Goal: Task Accomplishment & Management: Use online tool/utility

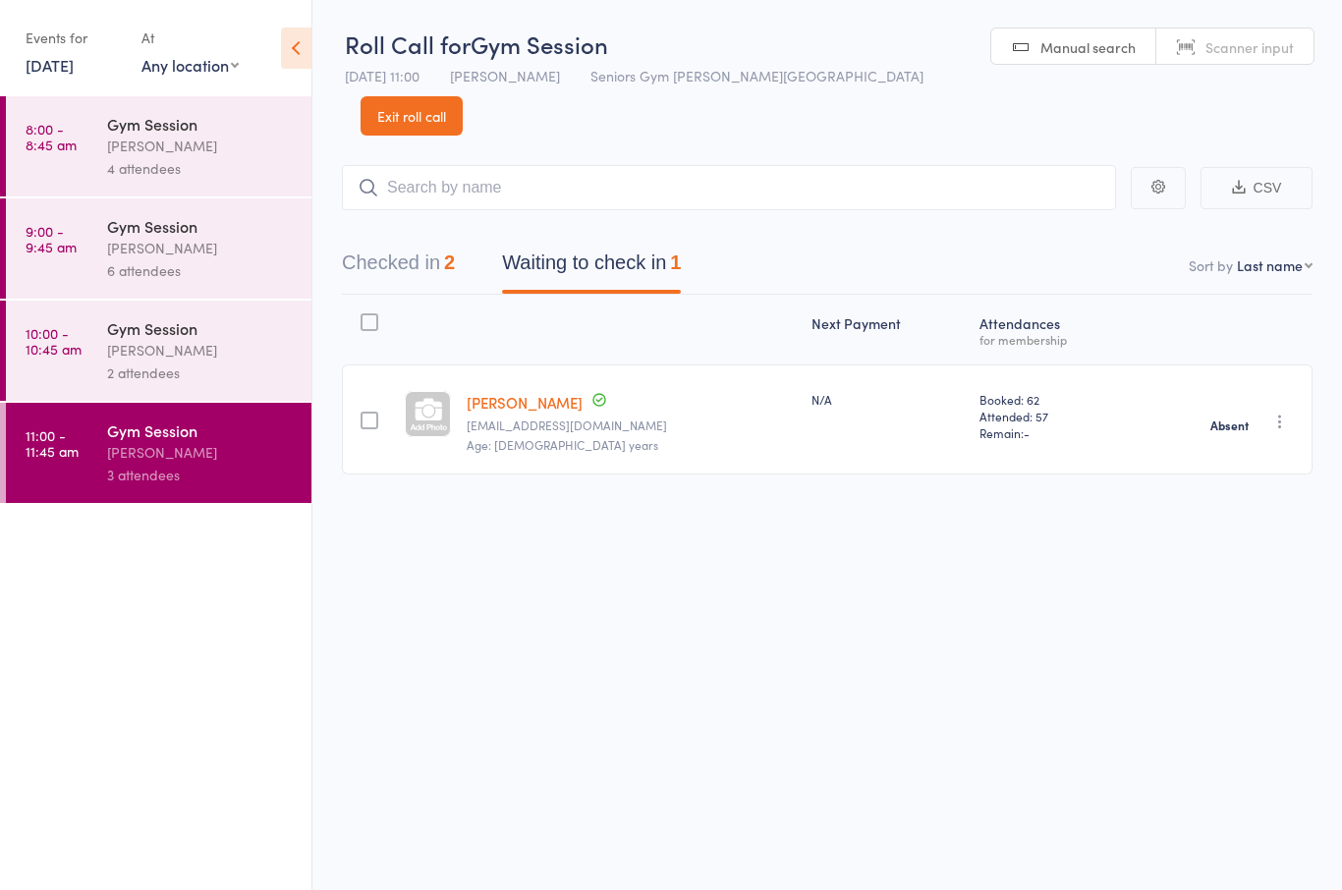
click at [34, 64] on link "13 Aug, 2025" at bounding box center [50, 65] width 48 height 22
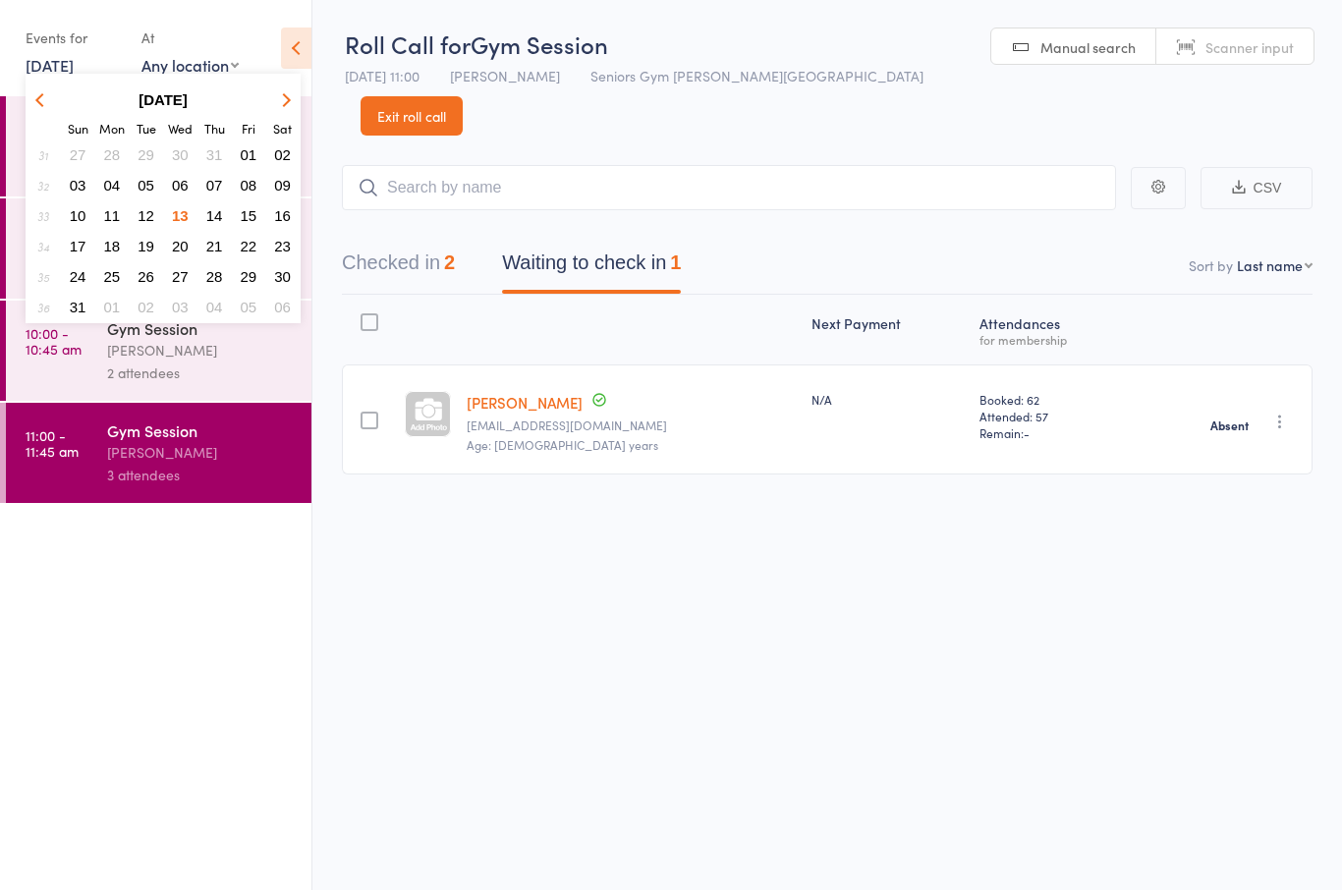
click at [224, 212] on button "14" at bounding box center [214, 215] width 30 height 27
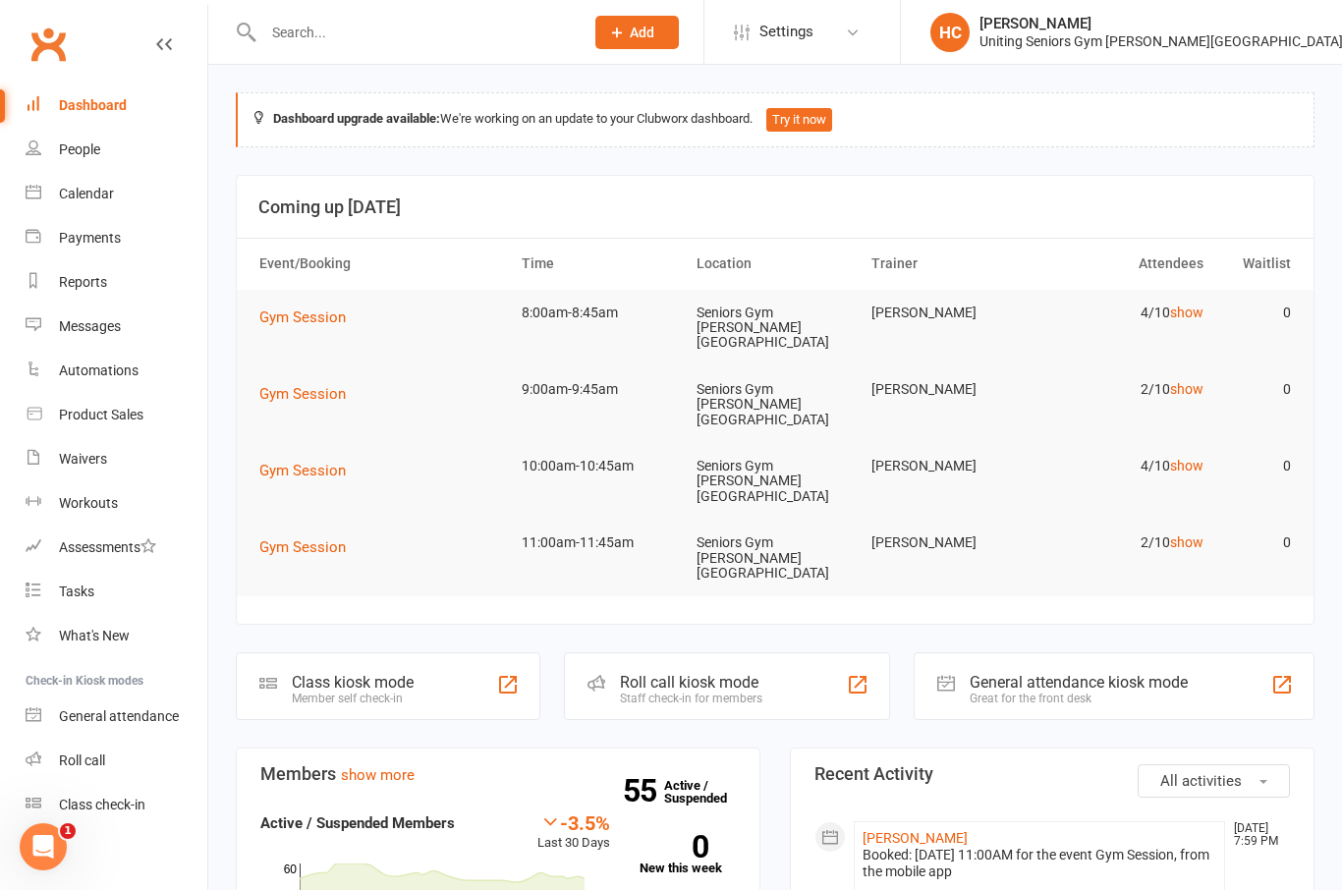
click at [724, 692] on div "Staff check-in for members" at bounding box center [691, 699] width 142 height 14
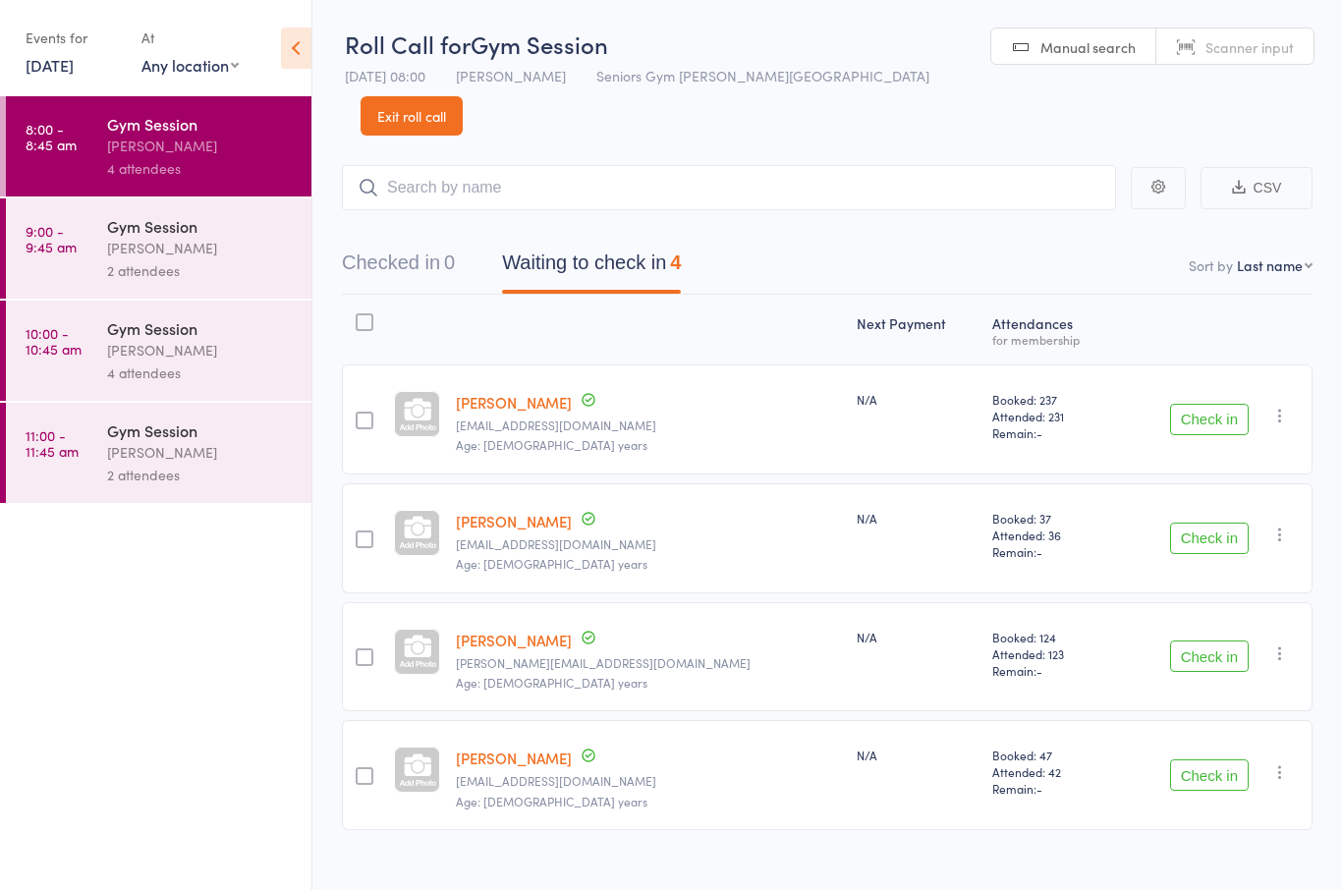
click at [60, 270] on link "9:00 - 9:45 am Gym Session Hugo Chan 2 attendees" at bounding box center [159, 248] width 306 height 100
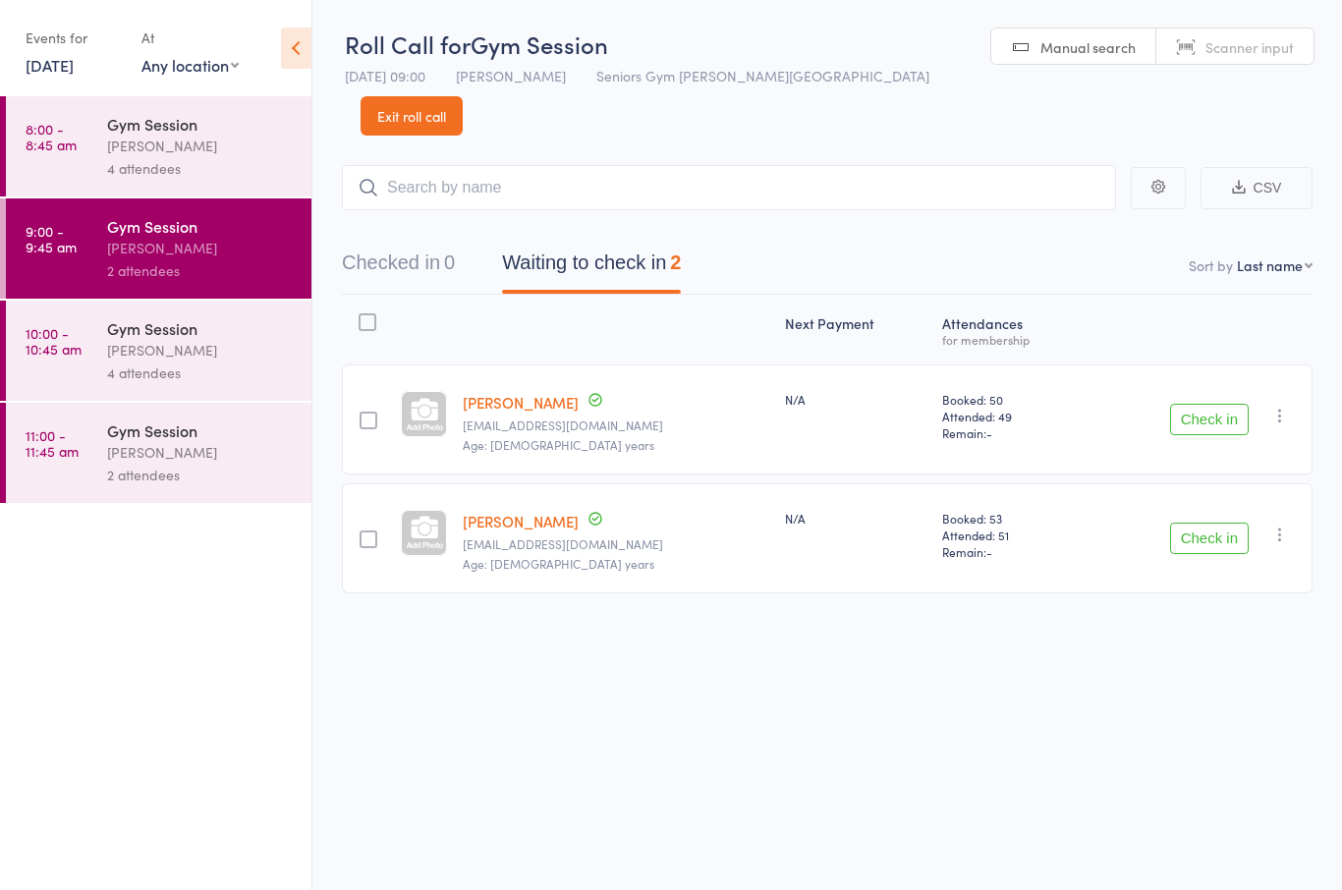
click at [96, 383] on link "10:00 - 10:45 am Gym Session Hugo Chan 4 attendees" at bounding box center [159, 351] width 306 height 100
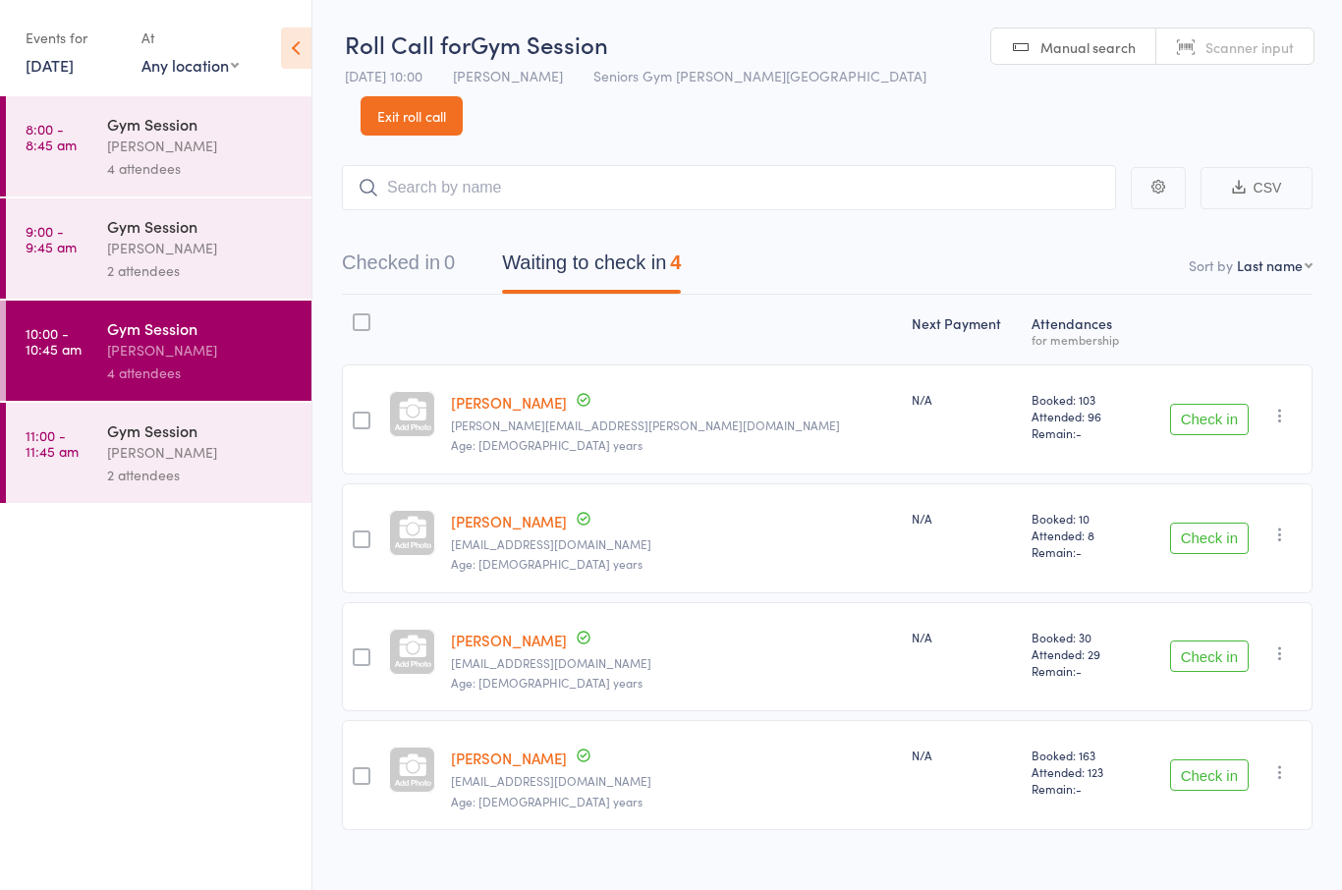
click at [91, 469] on link "11:00 - 11:45 am Gym Session Hugo Chan 2 attendees" at bounding box center [159, 453] width 306 height 100
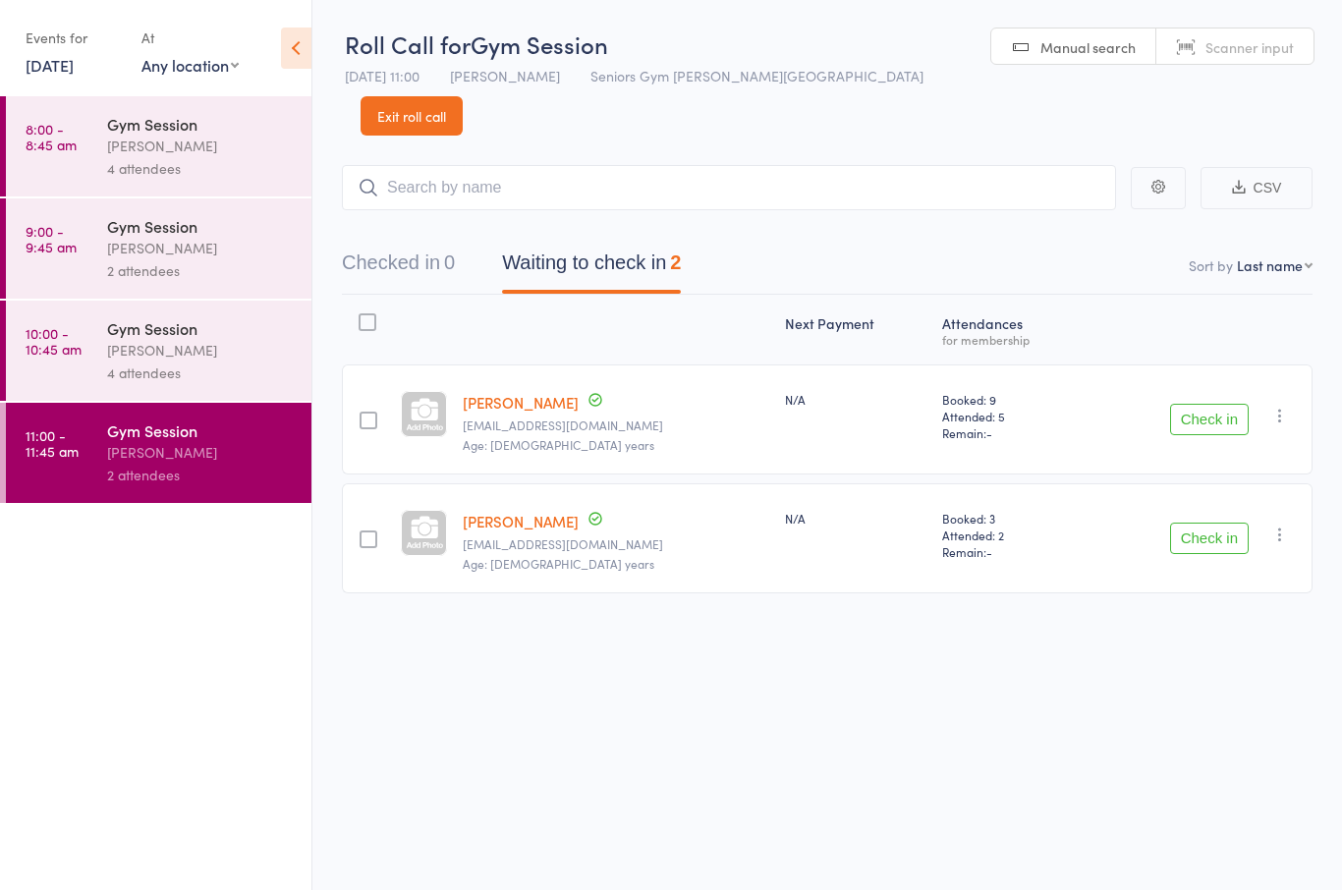
click at [463, 96] on link "Exit roll call" at bounding box center [412, 115] width 102 height 39
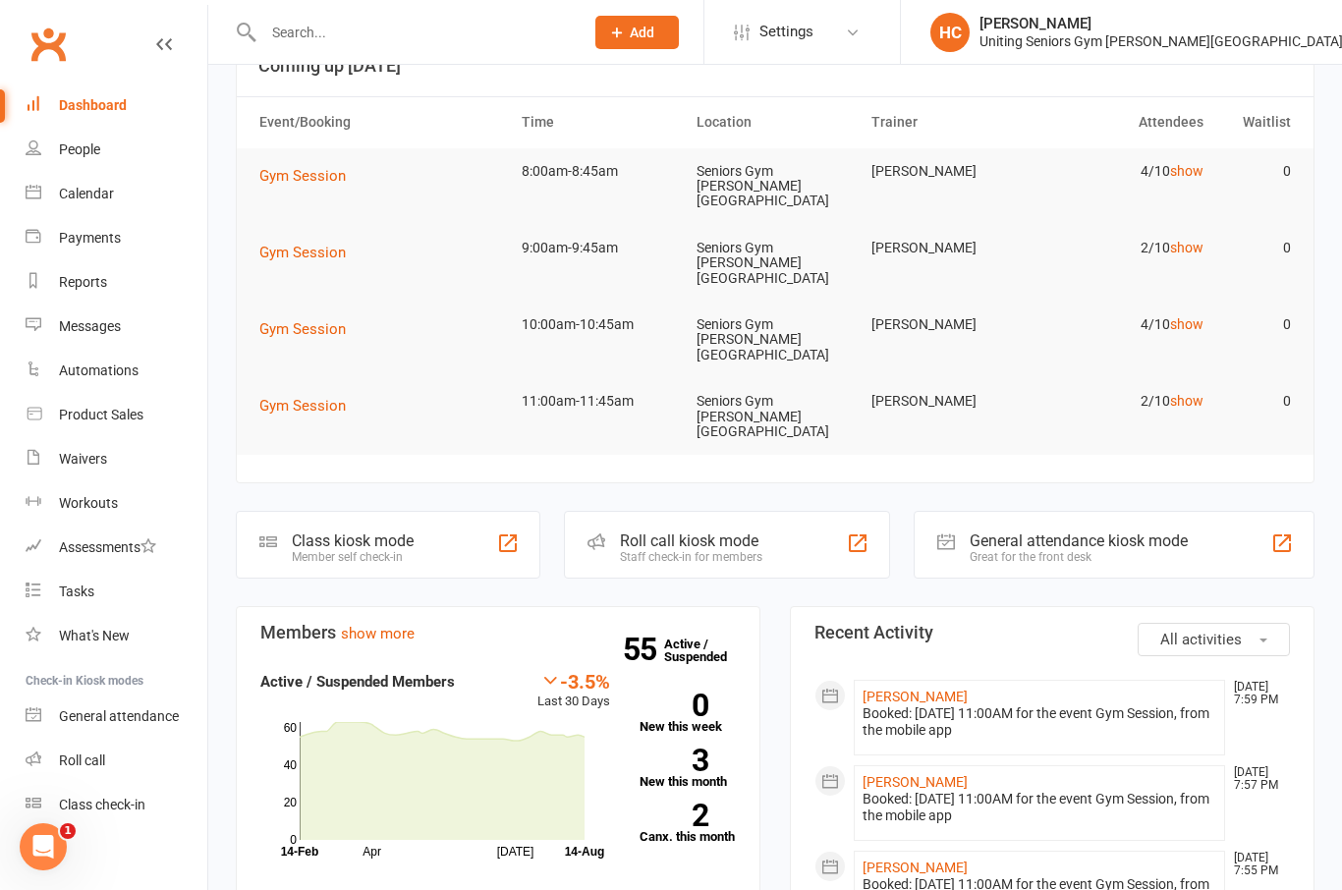
scroll to position [150, 0]
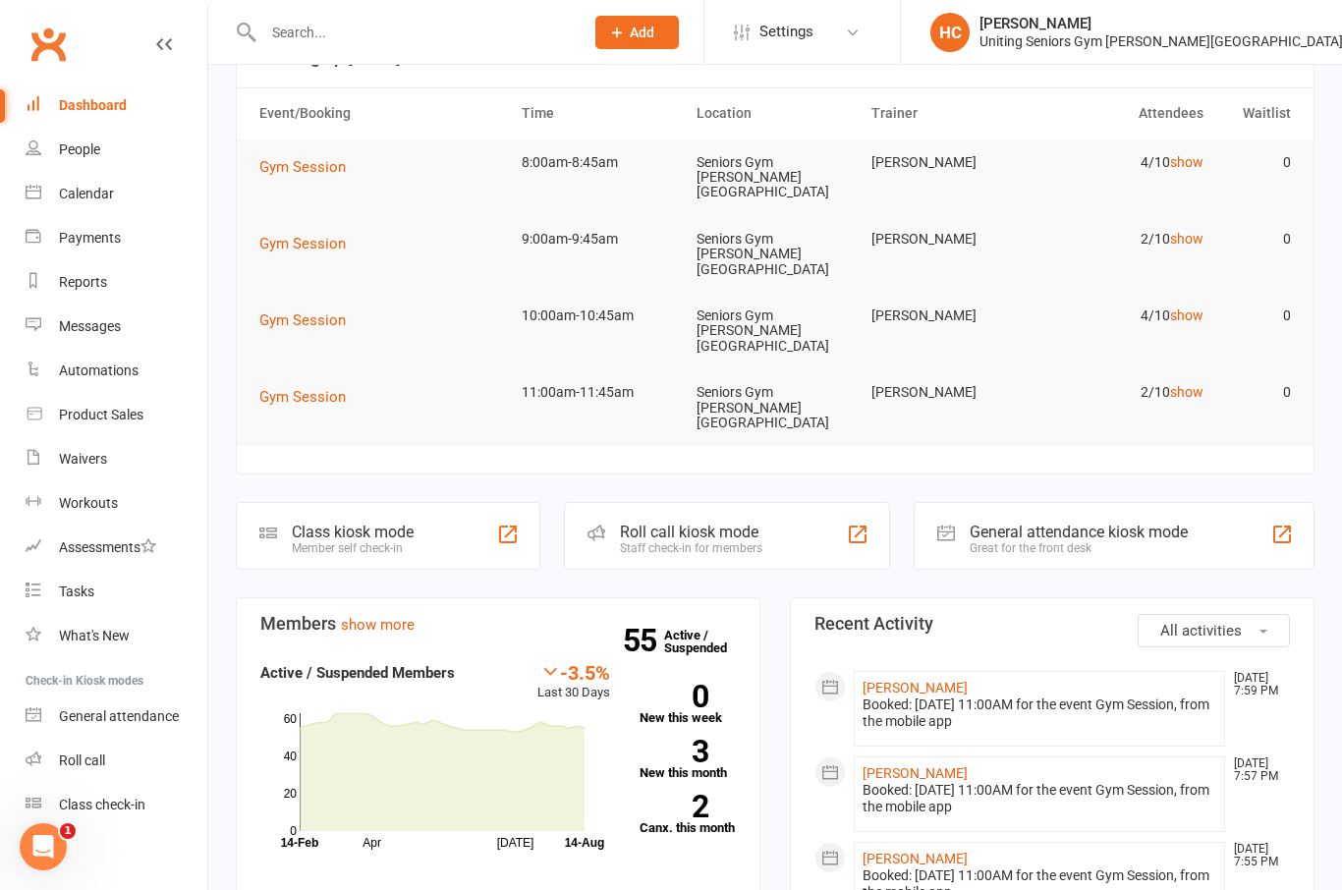
click at [719, 502] on div "Roll call kiosk mode Staff check-in for members" at bounding box center [726, 536] width 325 height 68
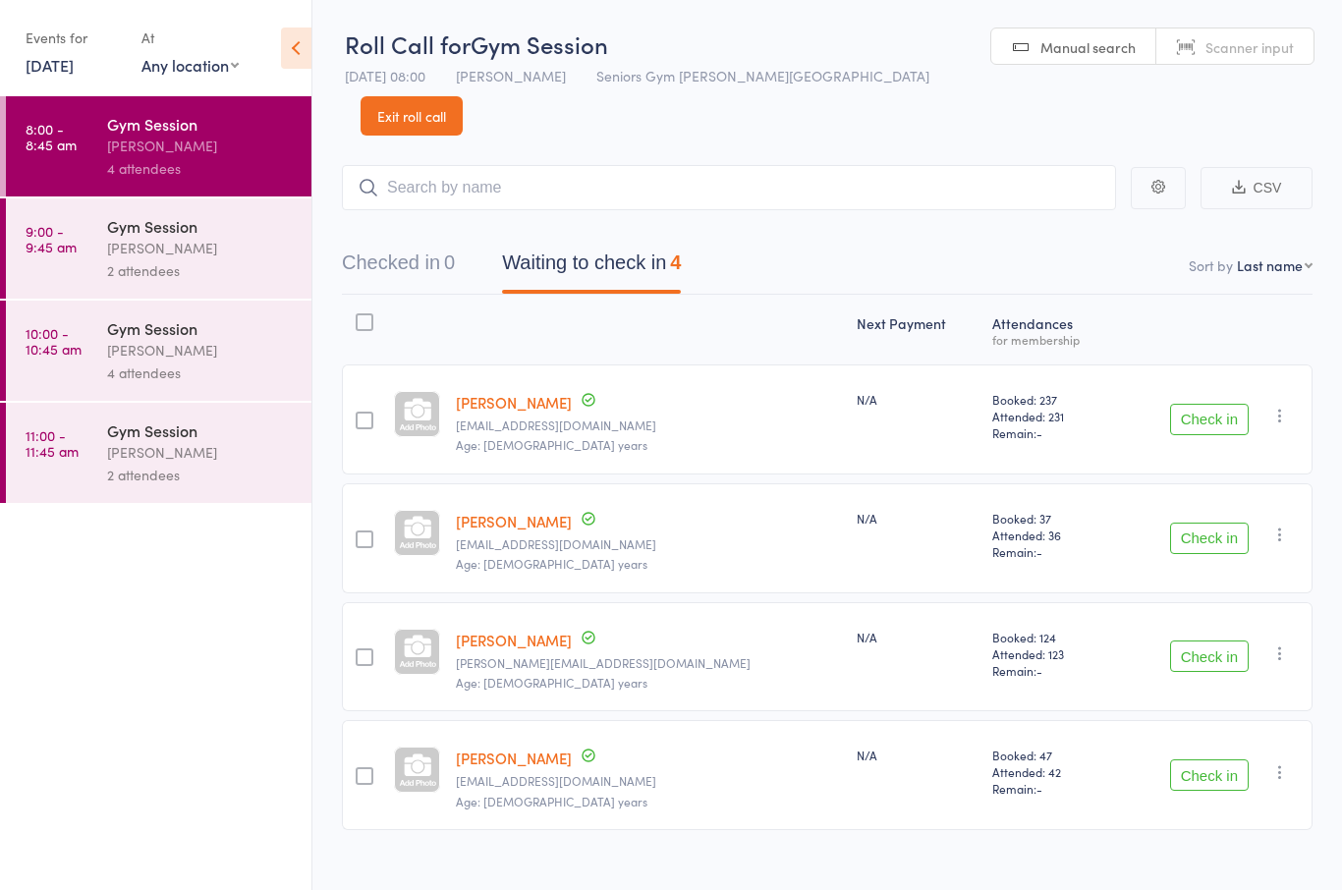
click at [1212, 759] on button "Check in" at bounding box center [1209, 774] width 79 height 31
click at [1206, 641] on button "Check in" at bounding box center [1209, 656] width 79 height 31
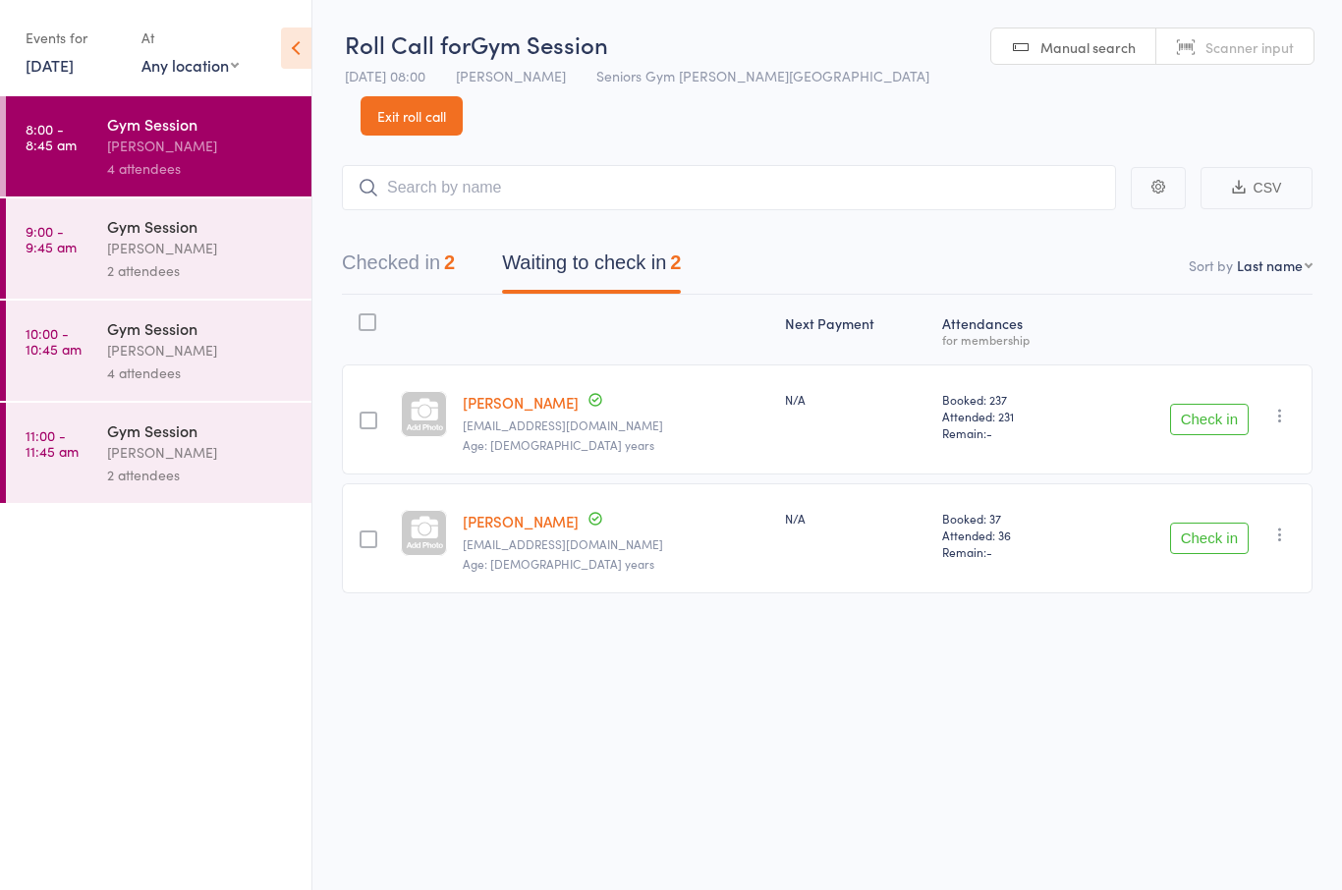
click at [1203, 404] on button "Check in" at bounding box center [1209, 419] width 79 height 31
